Goal: Task Accomplishment & Management: Use online tool/utility

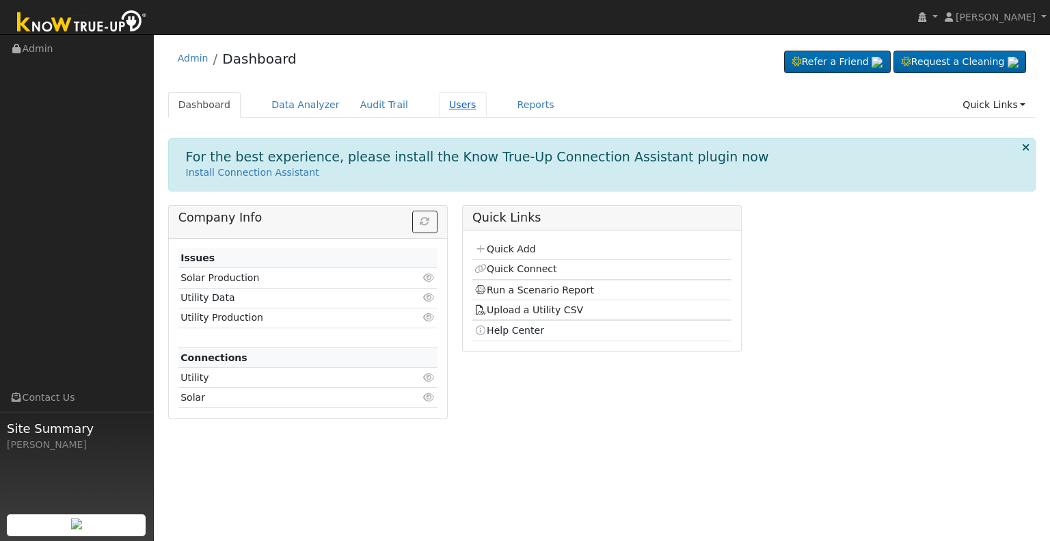
click at [439, 100] on link "Users" at bounding box center [463, 104] width 48 height 25
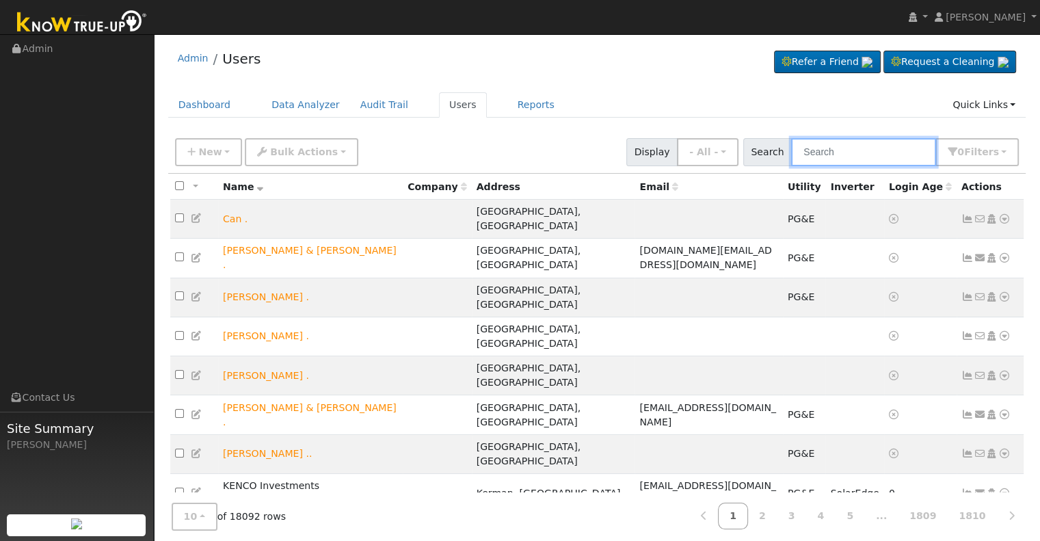
click at [834, 153] on input "text" at bounding box center [863, 152] width 145 height 28
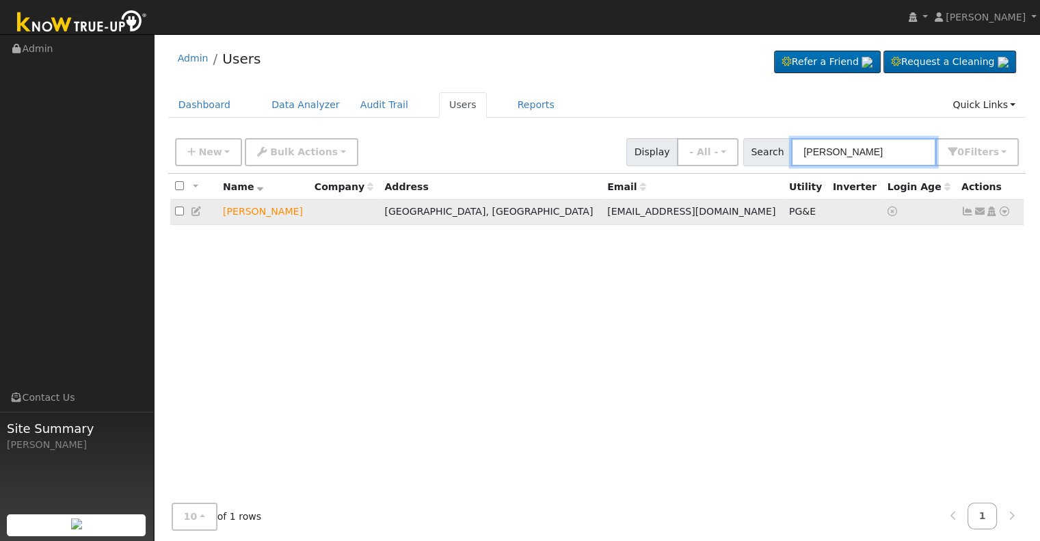
type input "teri delsid"
click at [1002, 213] on icon at bounding box center [1004, 211] width 12 height 10
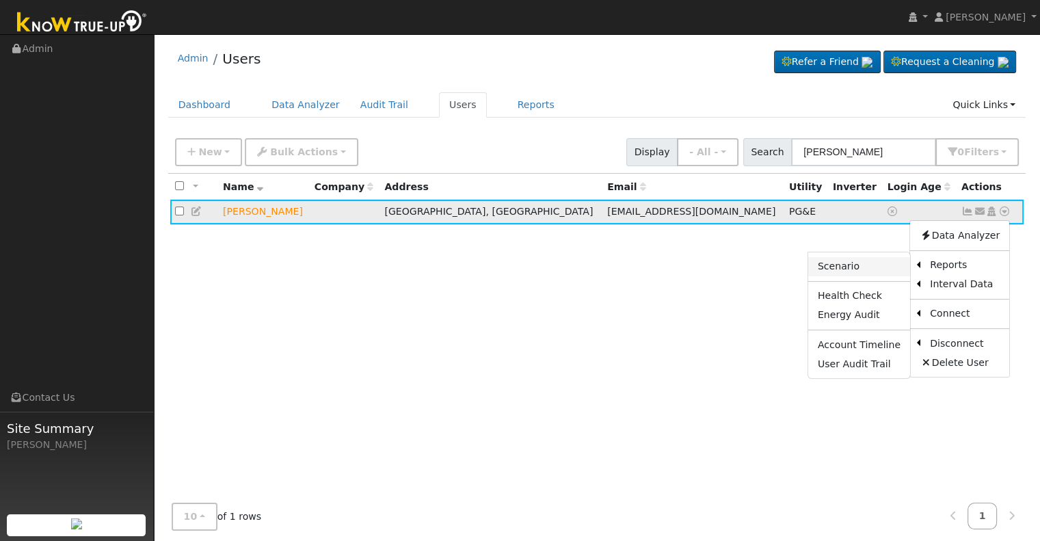
click at [872, 267] on link "Scenario" at bounding box center [859, 266] width 102 height 19
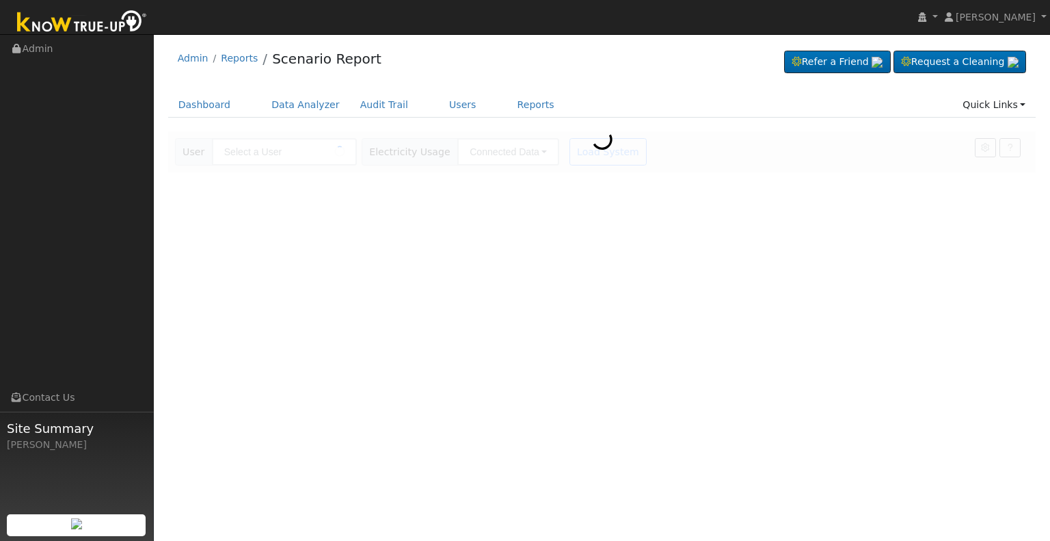
type input "[PERSON_NAME]"
type input "Pacific Gas & Electric"
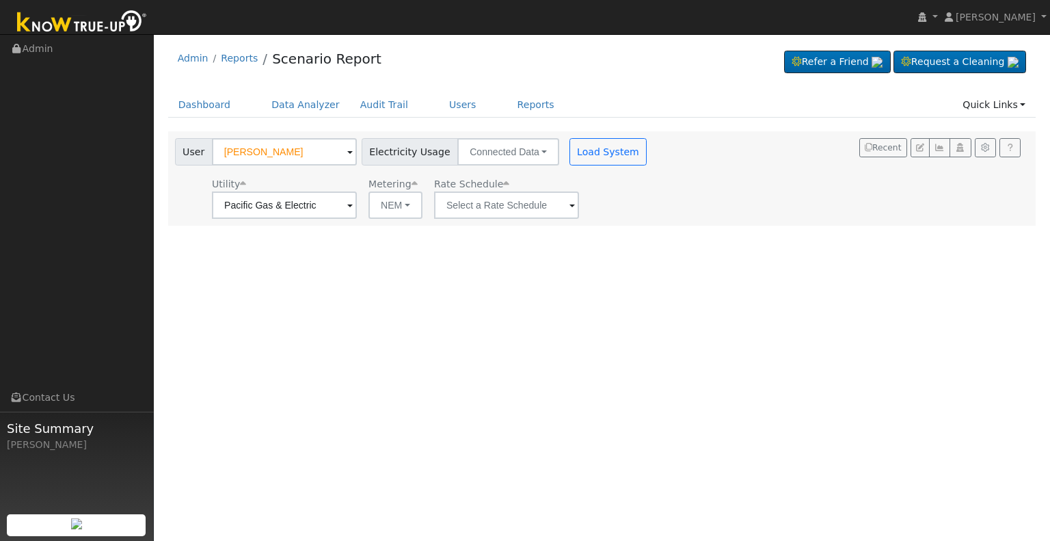
click at [569, 204] on span at bounding box center [571, 206] width 5 height 16
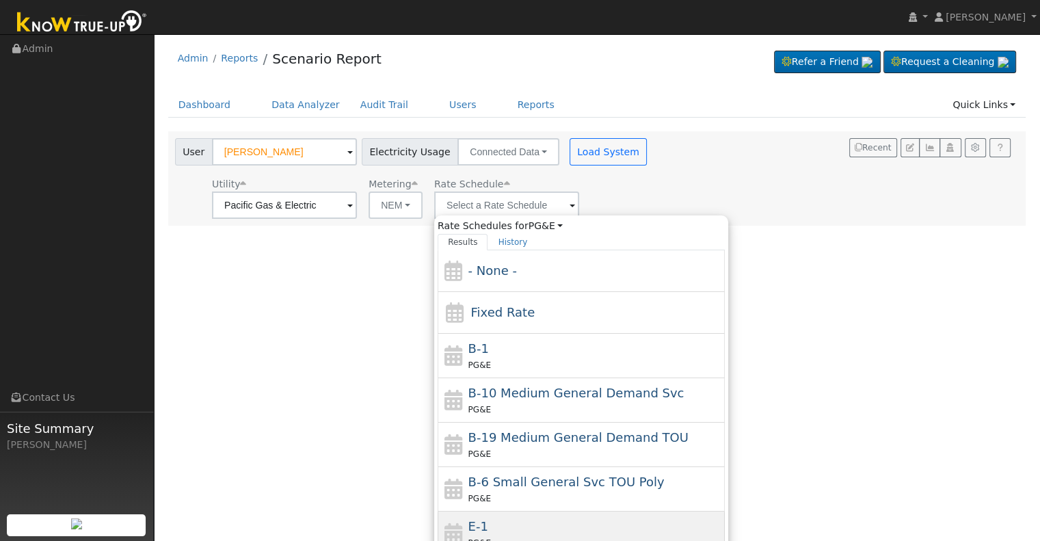
click at [502, 519] on div "E-1 PG&E" at bounding box center [595, 533] width 254 height 33
type input "E-1"
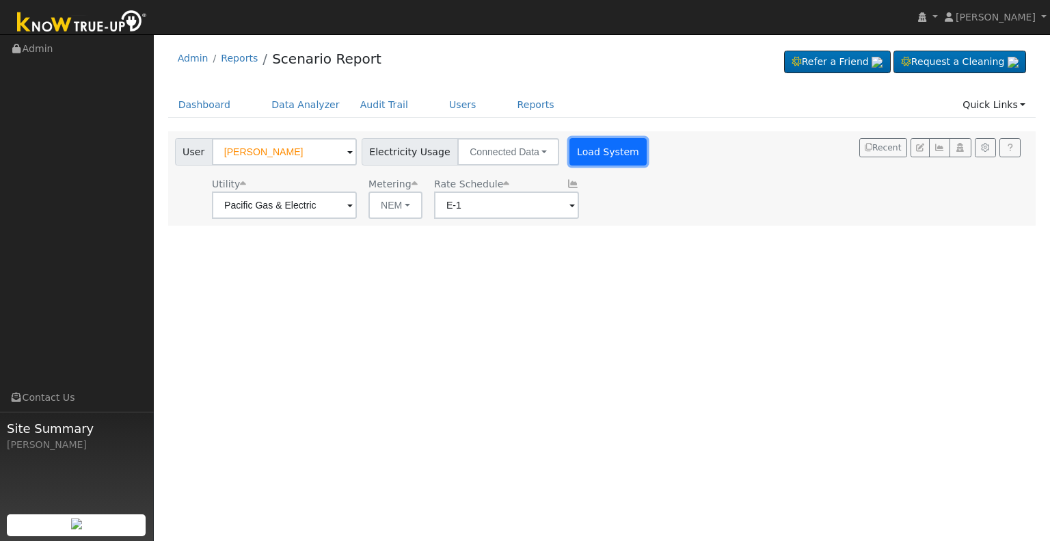
click at [582, 148] on button "Load System" at bounding box center [608, 151] width 78 height 27
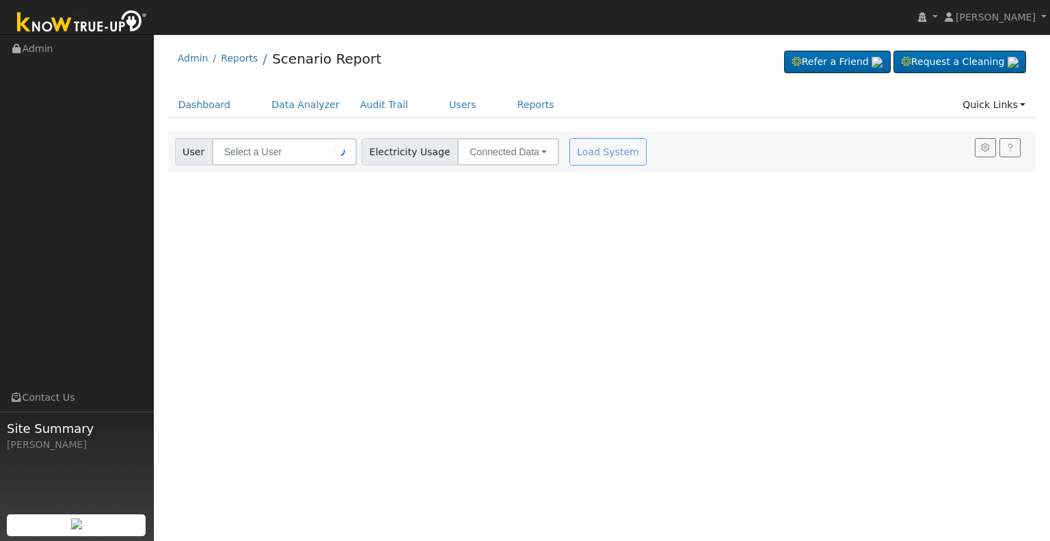
type input "[PERSON_NAME]"
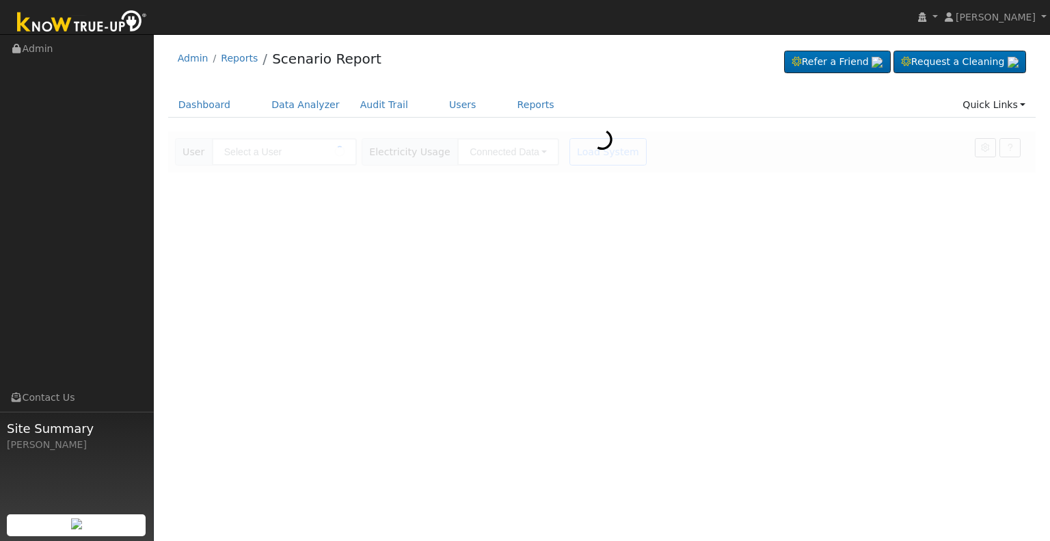
type input "[PERSON_NAME]"
